Goal: Information Seeking & Learning: Find specific fact

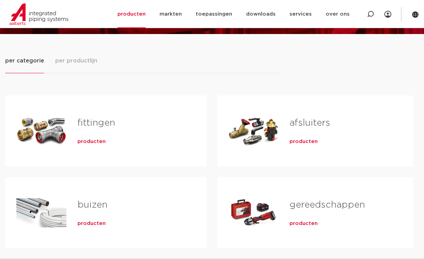
scroll to position [104, 0]
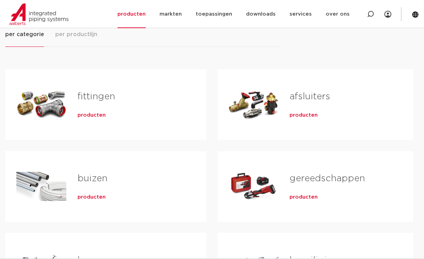
click at [94, 113] on span "producten" at bounding box center [91, 115] width 28 height 7
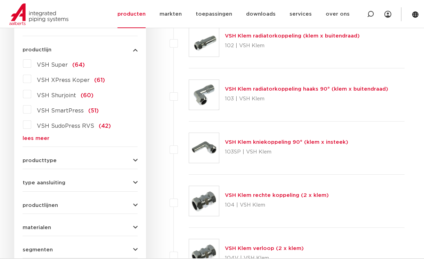
scroll to position [118, 0]
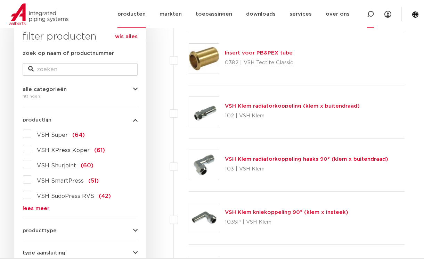
click at [372, 13] on icon at bounding box center [370, 14] width 7 height 7
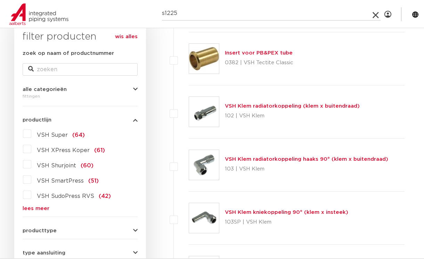
type input "s1225"
click button "Zoeken" at bounding box center [0, 0] width 0 height 0
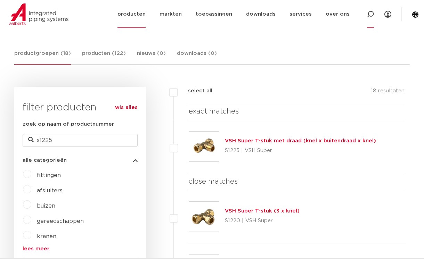
click at [370, 14] on icon at bounding box center [370, 14] width 7 height 7
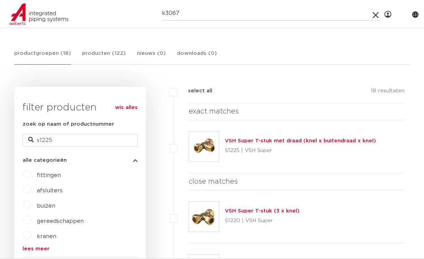
type input "k3067"
click button "Zoeken" at bounding box center [0, 0] width 0 height 0
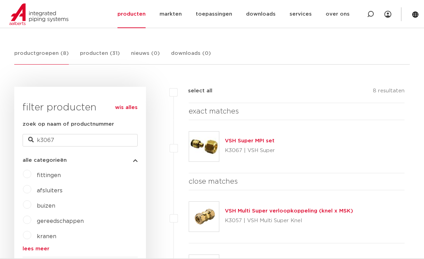
scroll to position [118, 0]
